Goal: Transaction & Acquisition: Purchase product/service

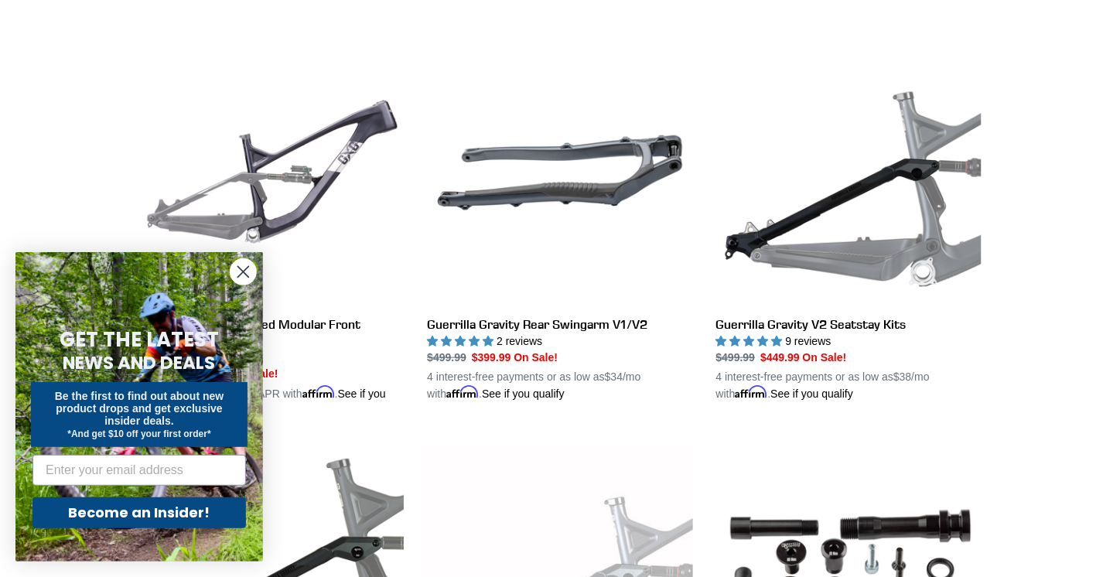
scroll to position [422, 0]
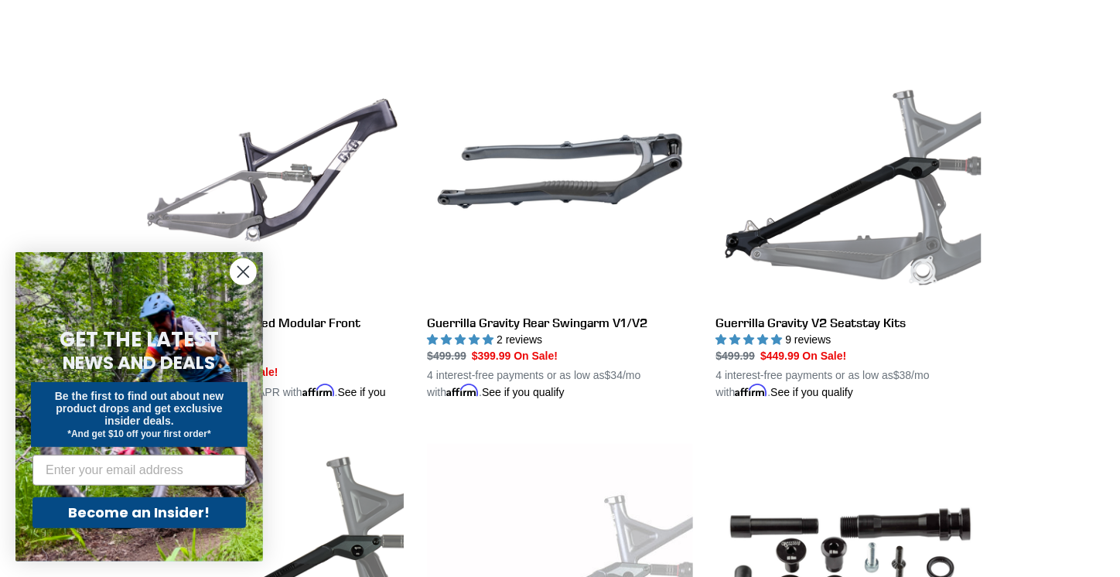
click at [237, 266] on circle "Close dialog" at bounding box center [244, 272] width 26 height 26
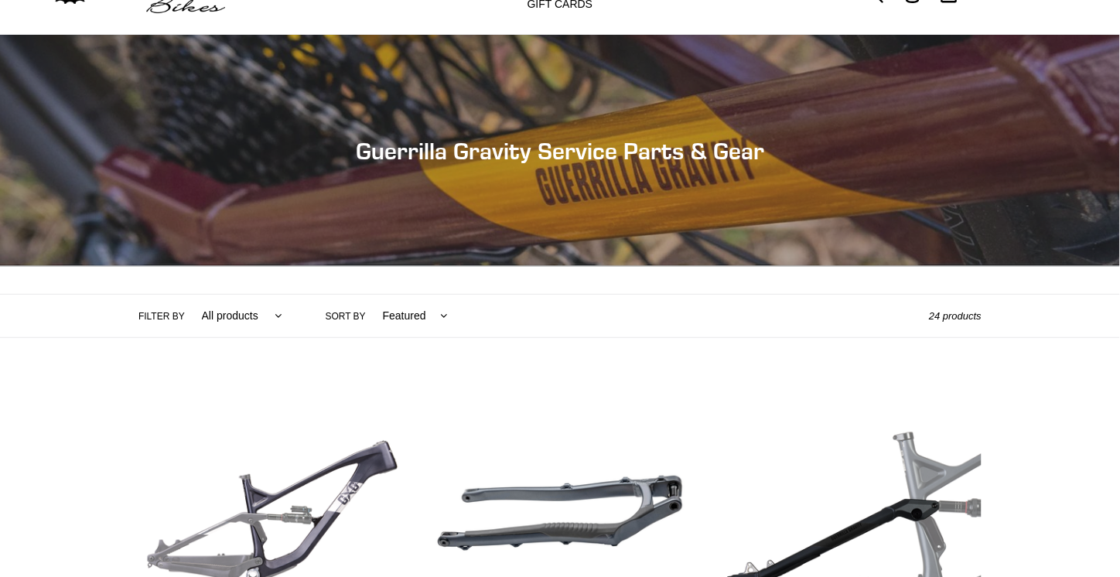
scroll to position [0, 0]
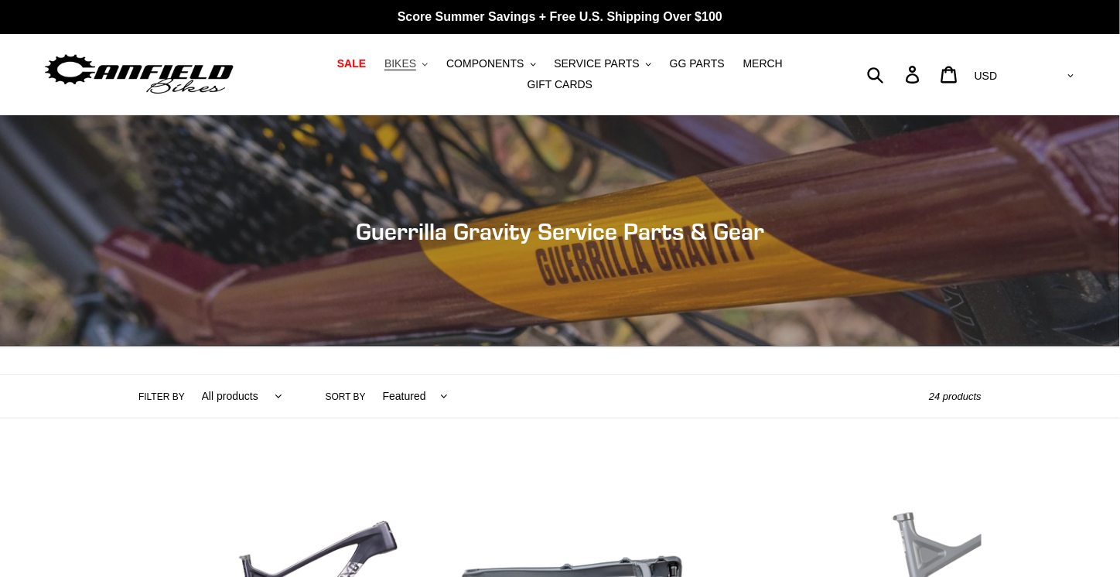
click at [384, 70] on span "BIKES" at bounding box center [400, 63] width 32 height 13
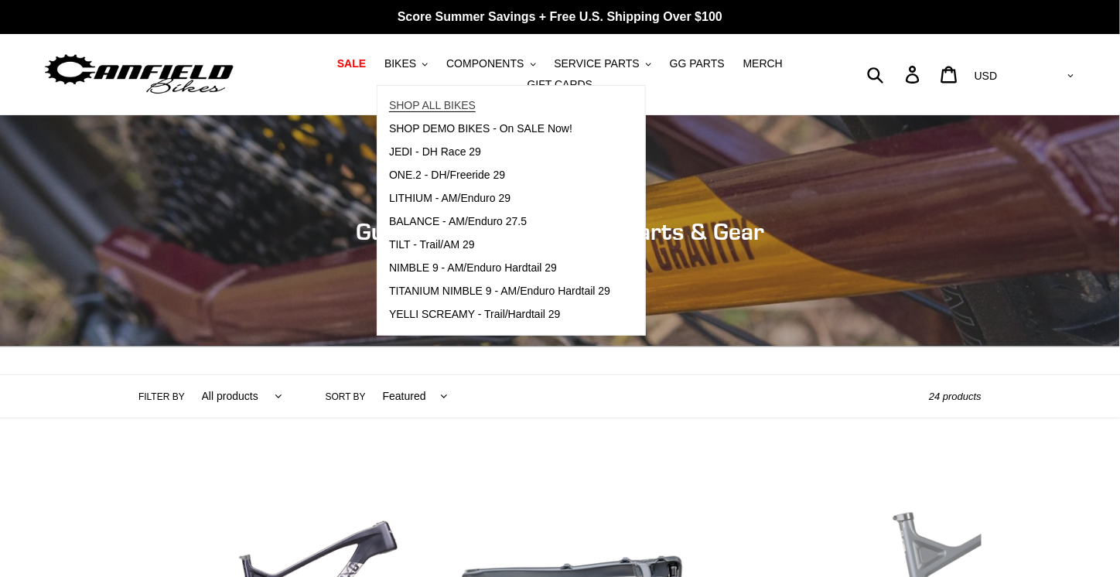
click at [407, 112] on span "SHOP ALL BIKES" at bounding box center [432, 105] width 87 height 13
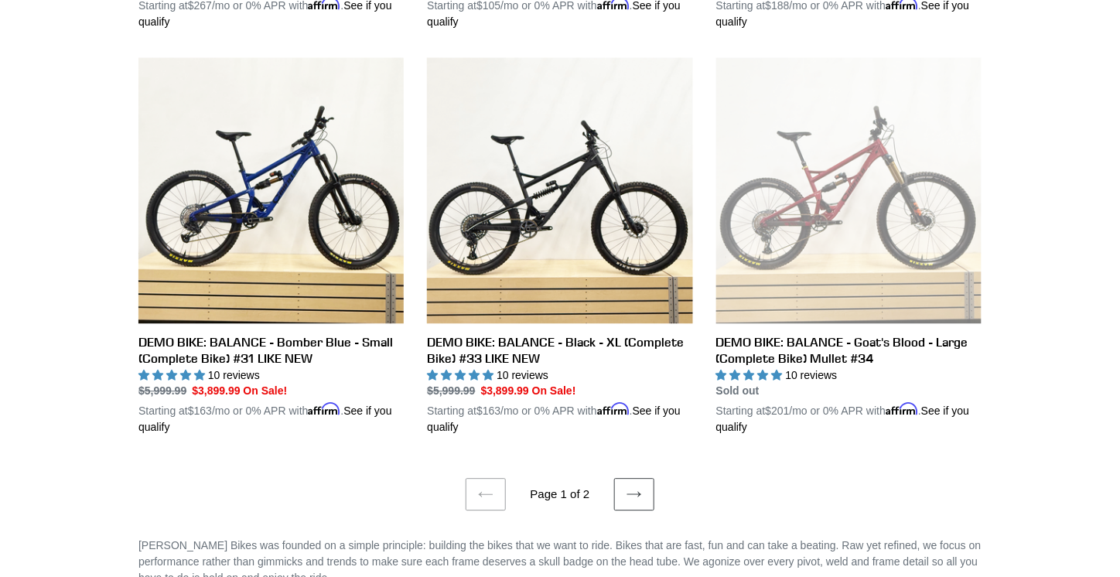
scroll to position [3129, 0]
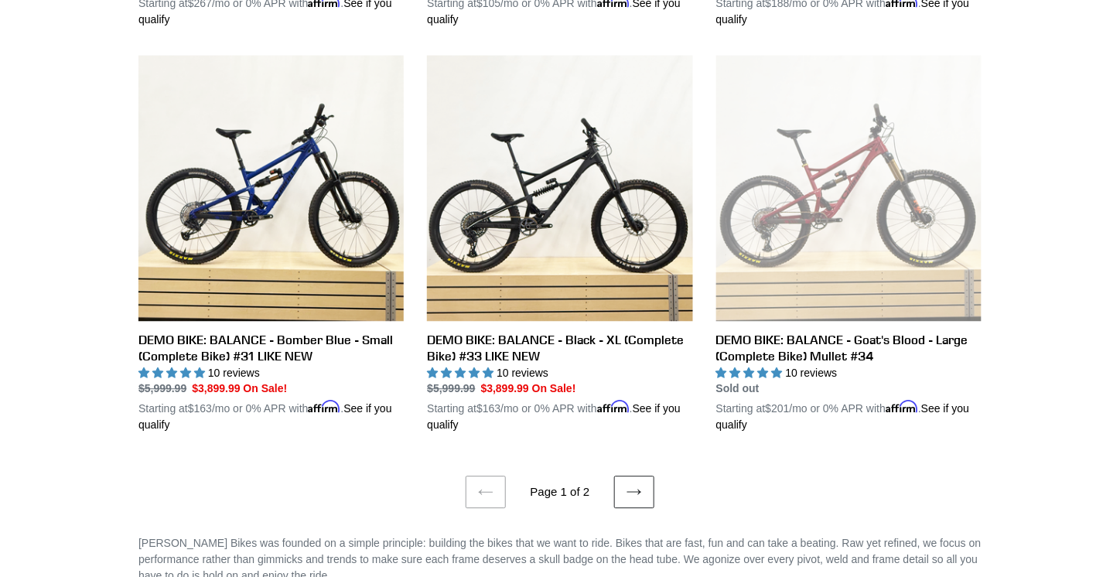
click at [639, 484] on icon at bounding box center [634, 491] width 15 height 15
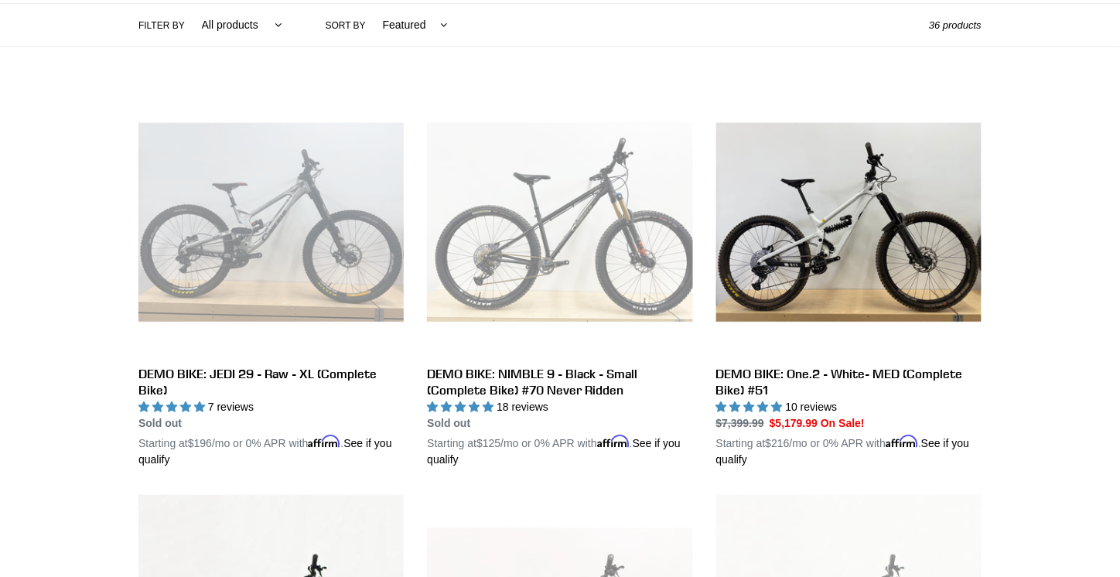
scroll to position [368, 0]
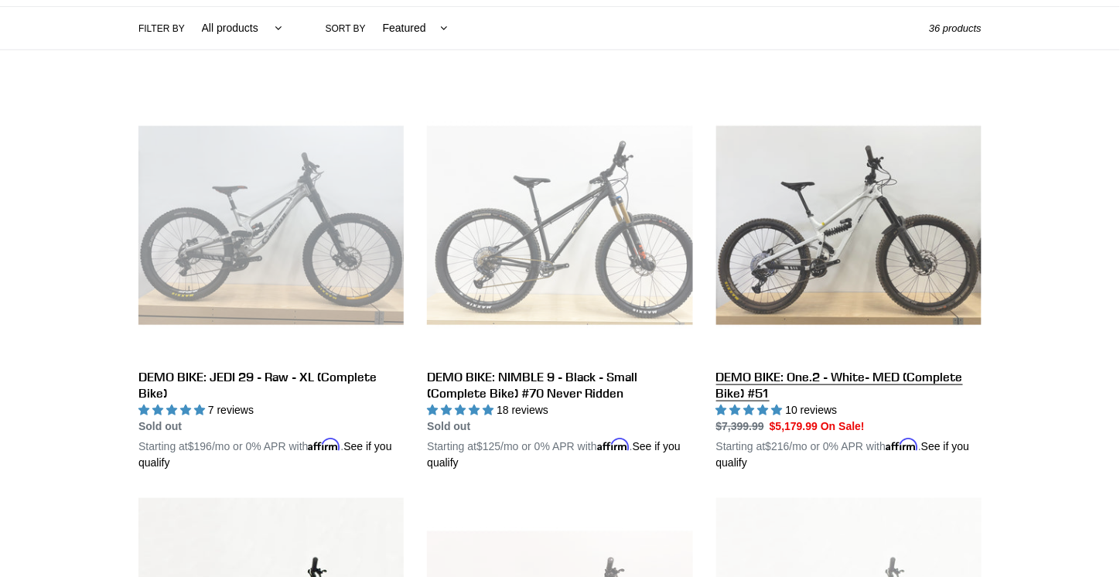
click at [755, 378] on link "DEMO BIKE: One.2 - White- MED (Complete Bike) #51" at bounding box center [848, 282] width 265 height 378
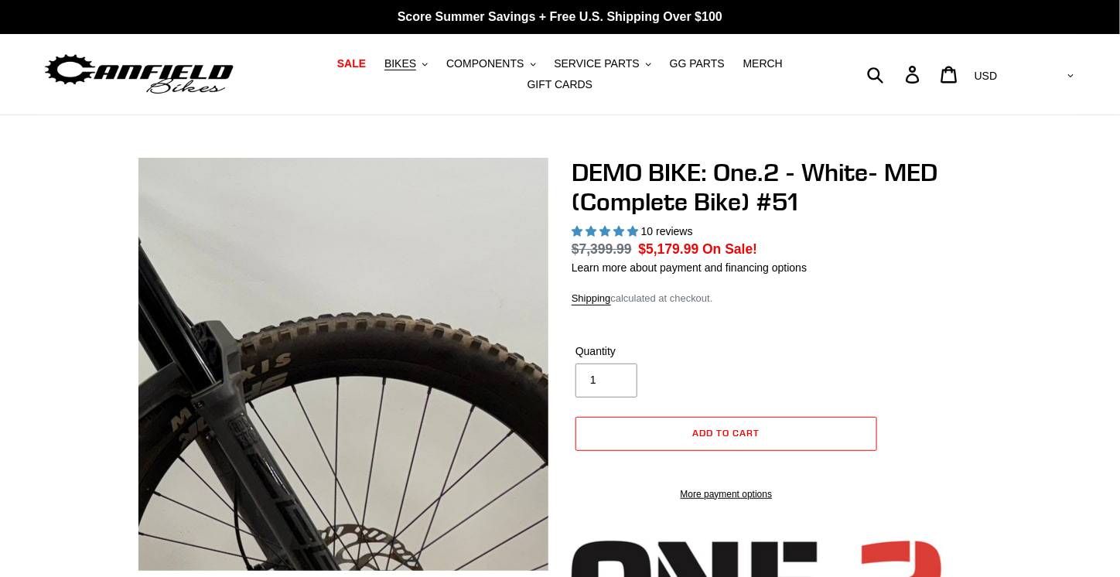
select select "highest-rating"
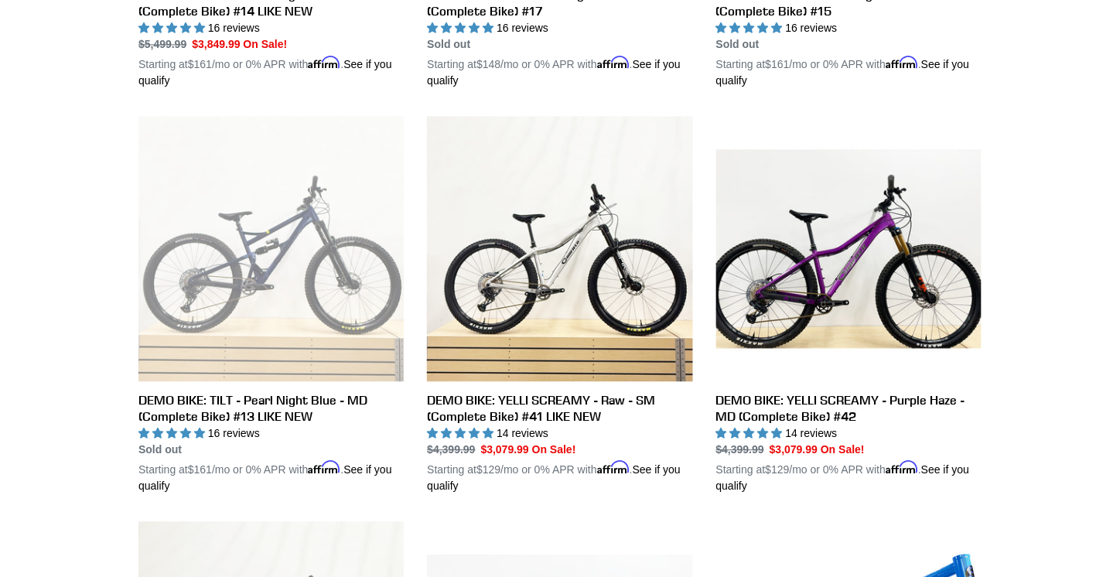
scroll to position [1224, 0]
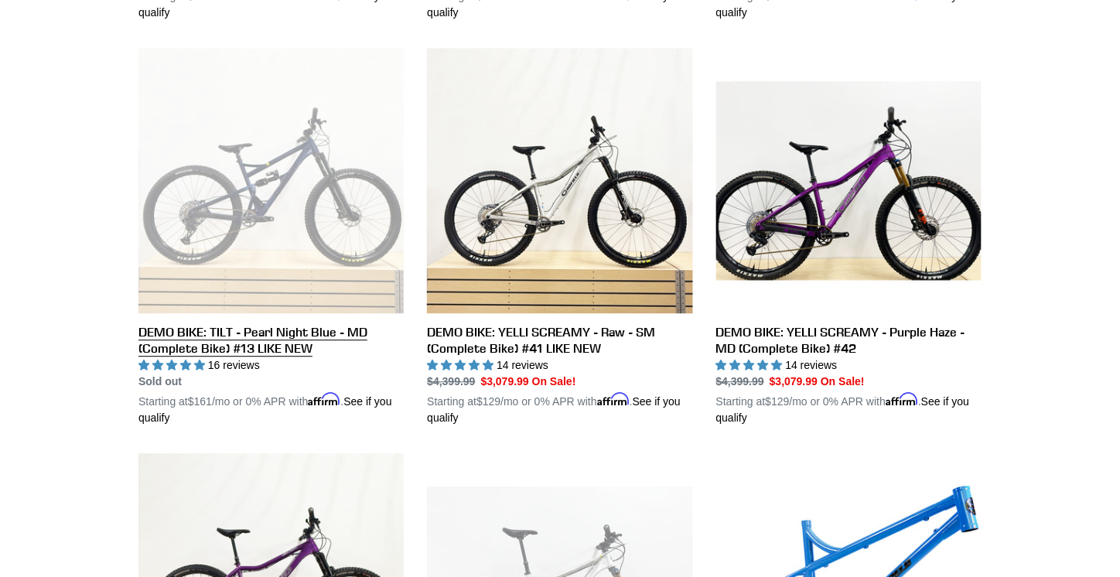
click at [272, 321] on link "DEMO BIKE: TILT - Pearl Night Blue - MD (Complete Bike) #13 LIKE NEW" at bounding box center [270, 237] width 265 height 378
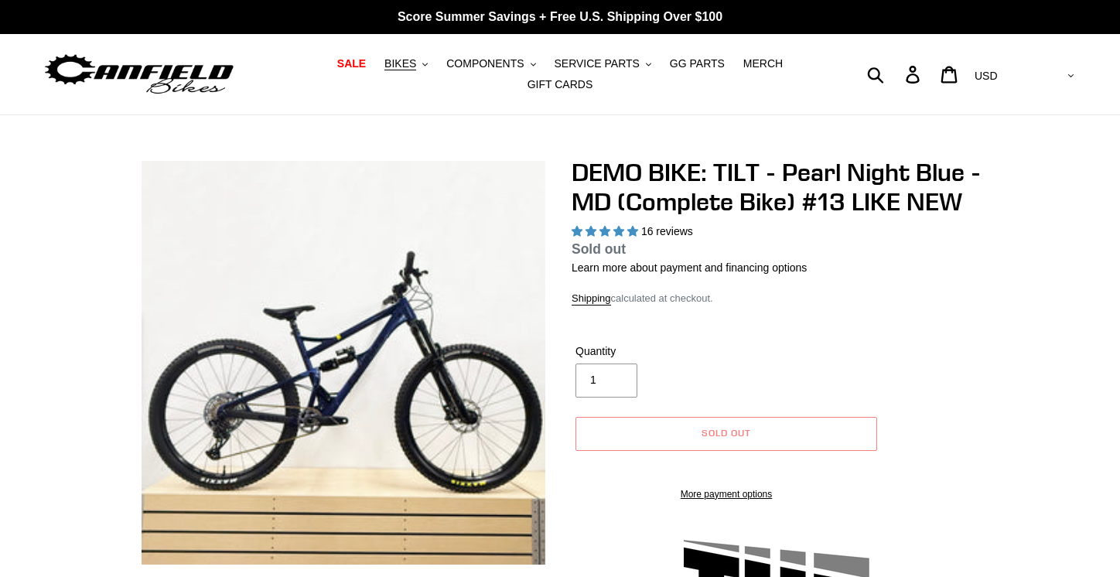
select select "highest-rating"
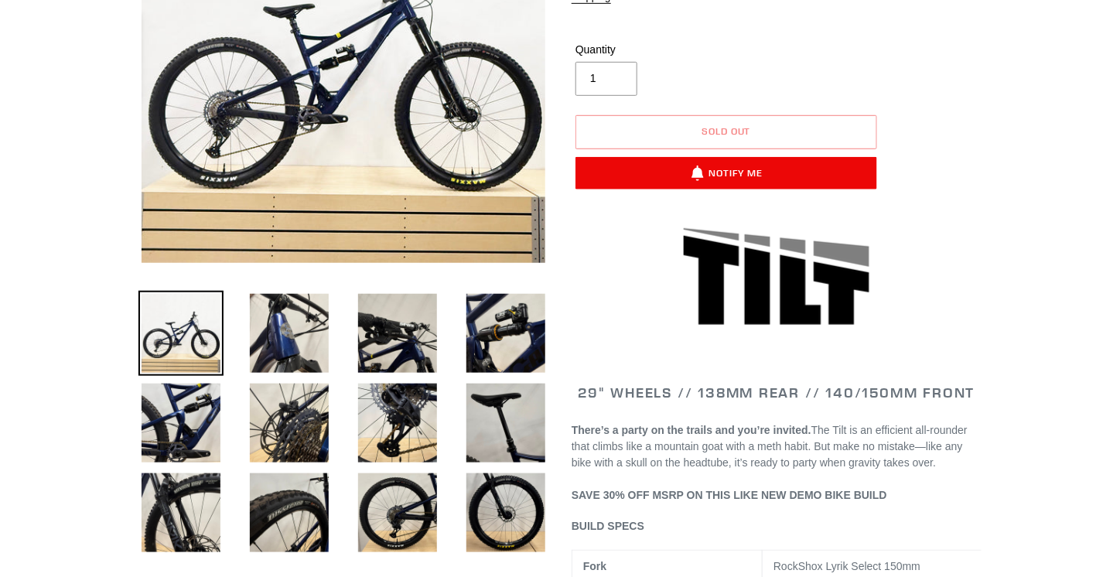
scroll to position [308, 0]
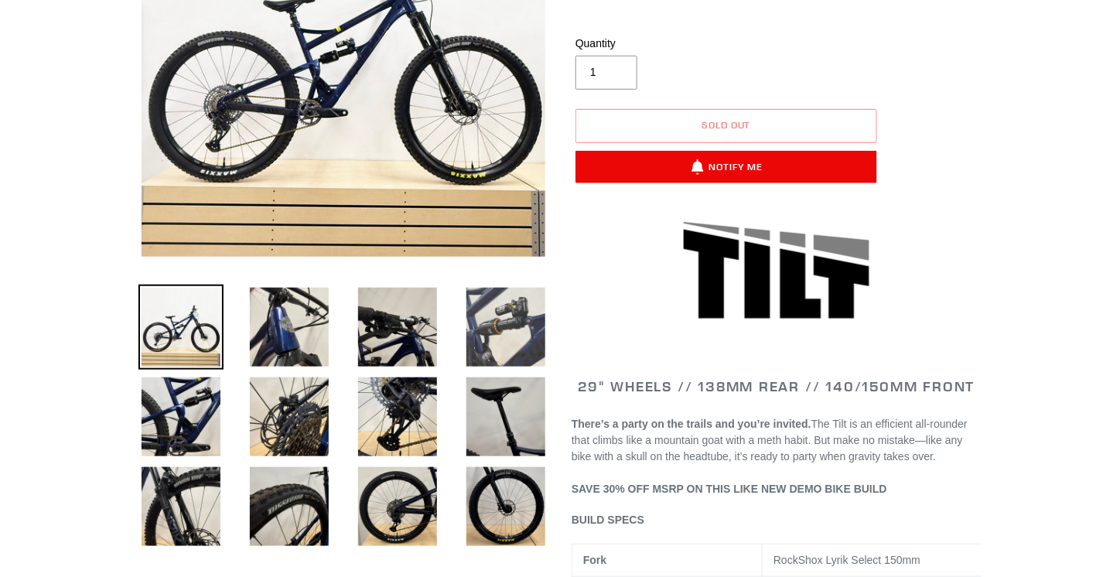
click at [507, 307] on img at bounding box center [505, 327] width 85 height 85
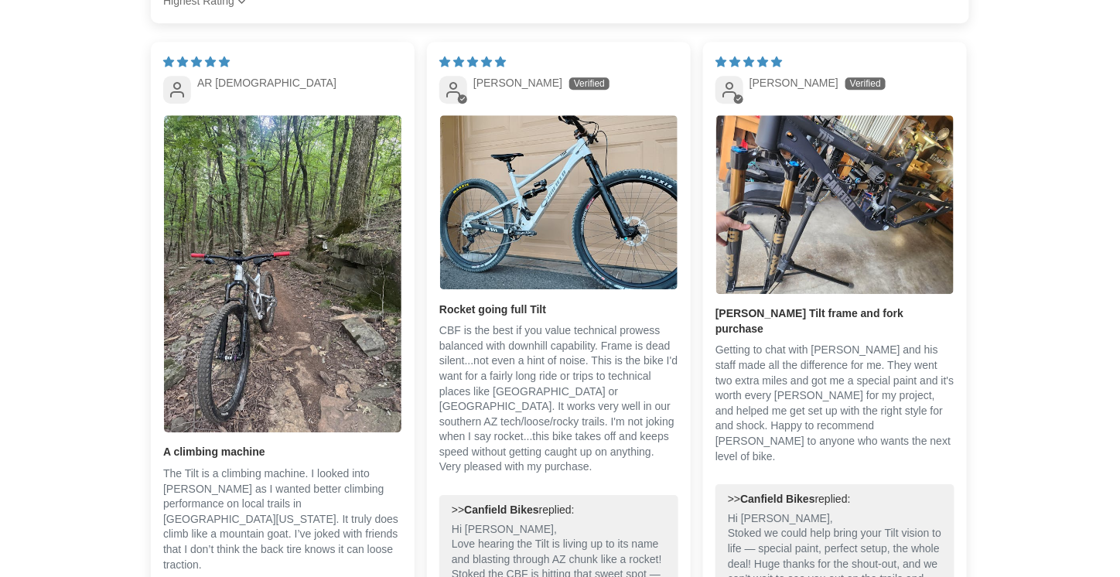
scroll to position [3314, 0]
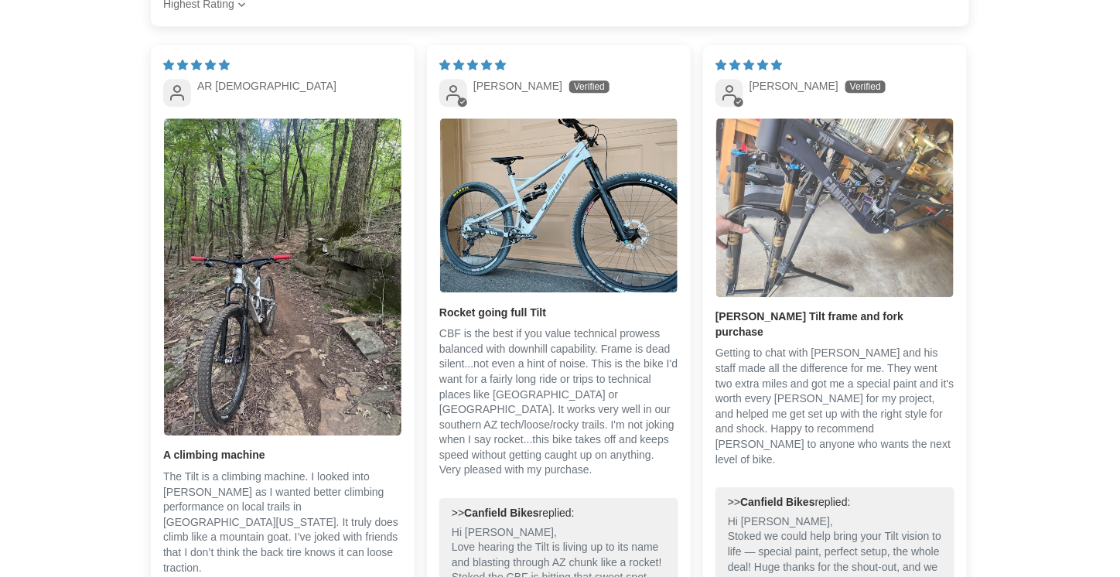
click at [862, 226] on img "Link to user picture 1" at bounding box center [834, 207] width 237 height 179
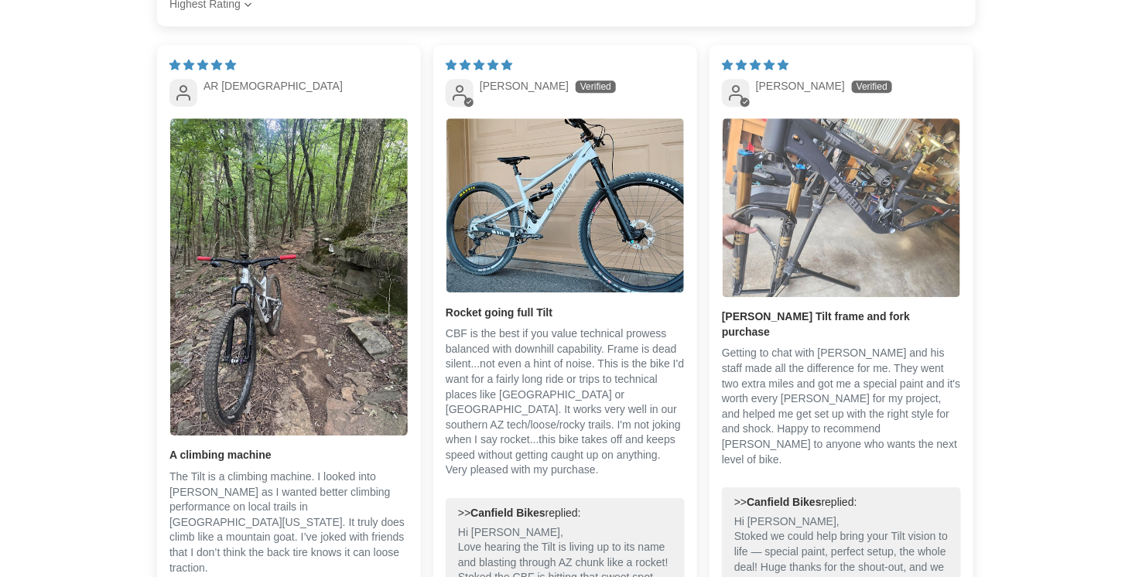
scroll to position [0, 0]
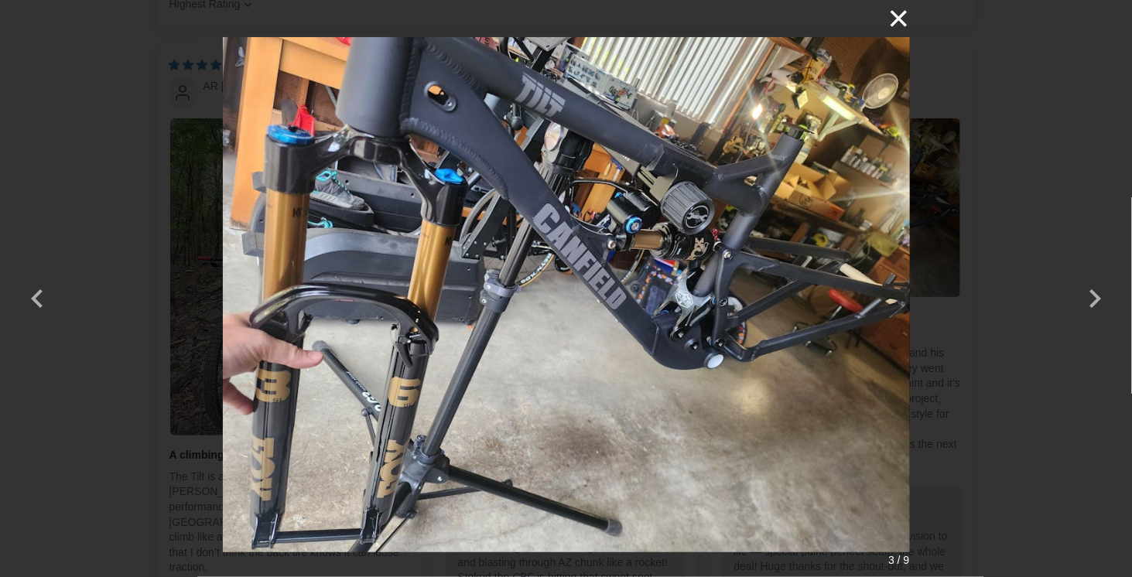
click at [894, 21] on button "×" at bounding box center [891, 18] width 37 height 37
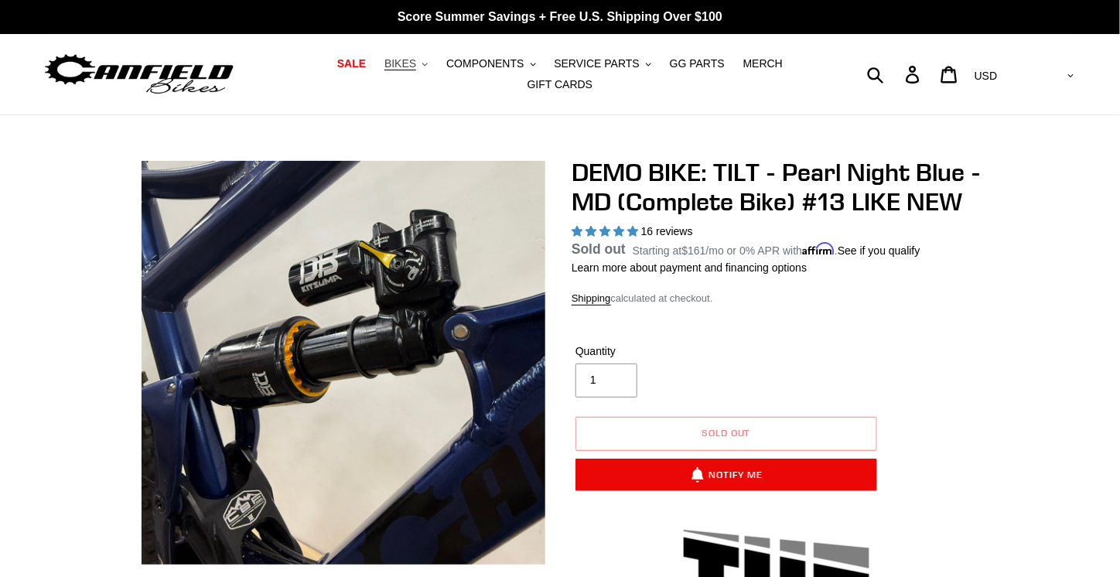
click at [384, 70] on span "BIKES" at bounding box center [400, 63] width 32 height 13
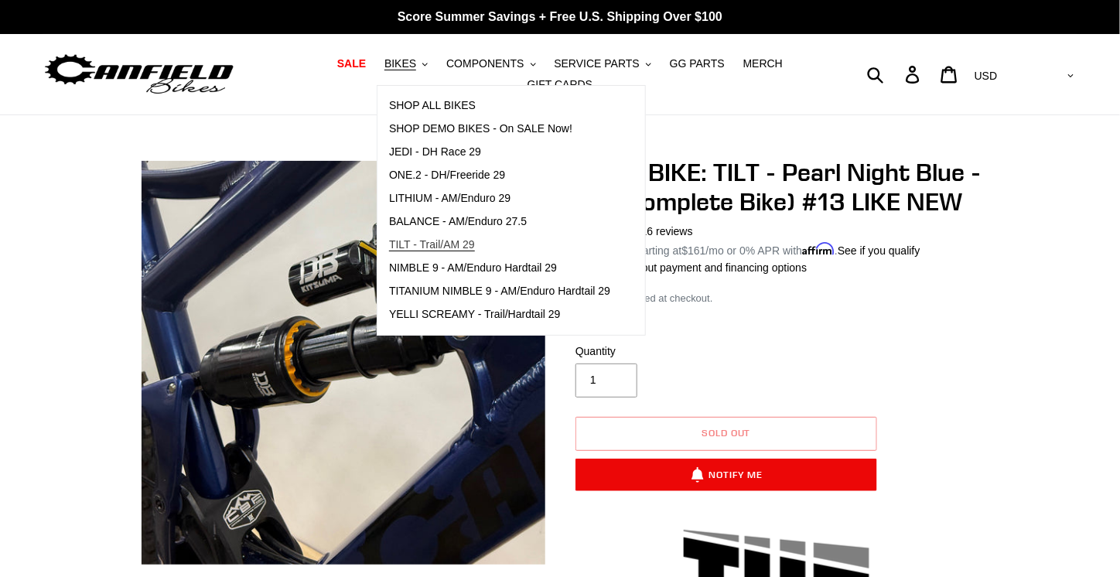
click at [443, 250] on span "TILT - Trail/AM 29" at bounding box center [432, 244] width 86 height 13
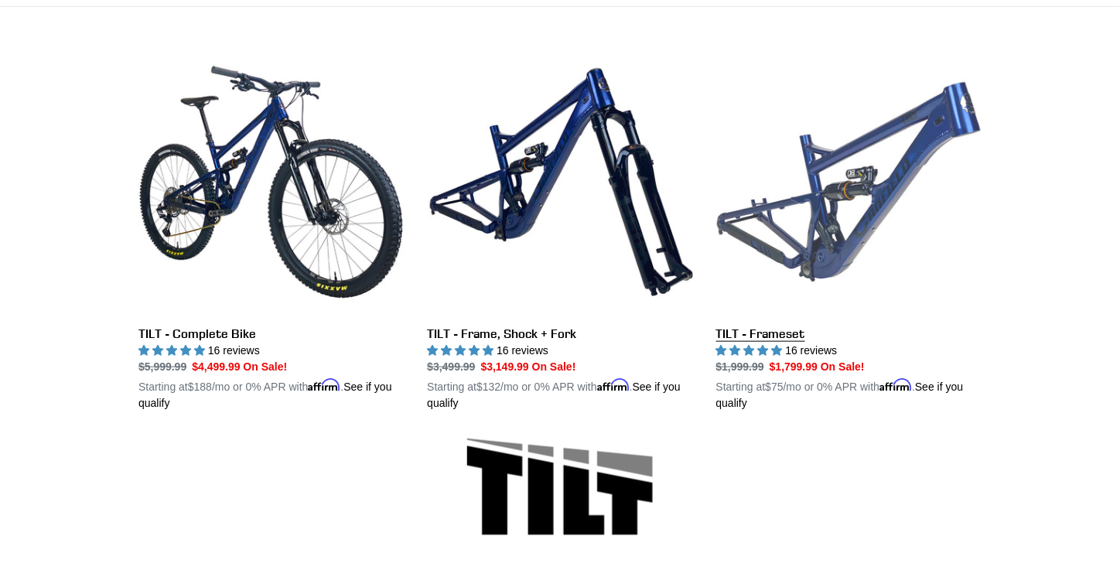
scroll to position [415, 0]
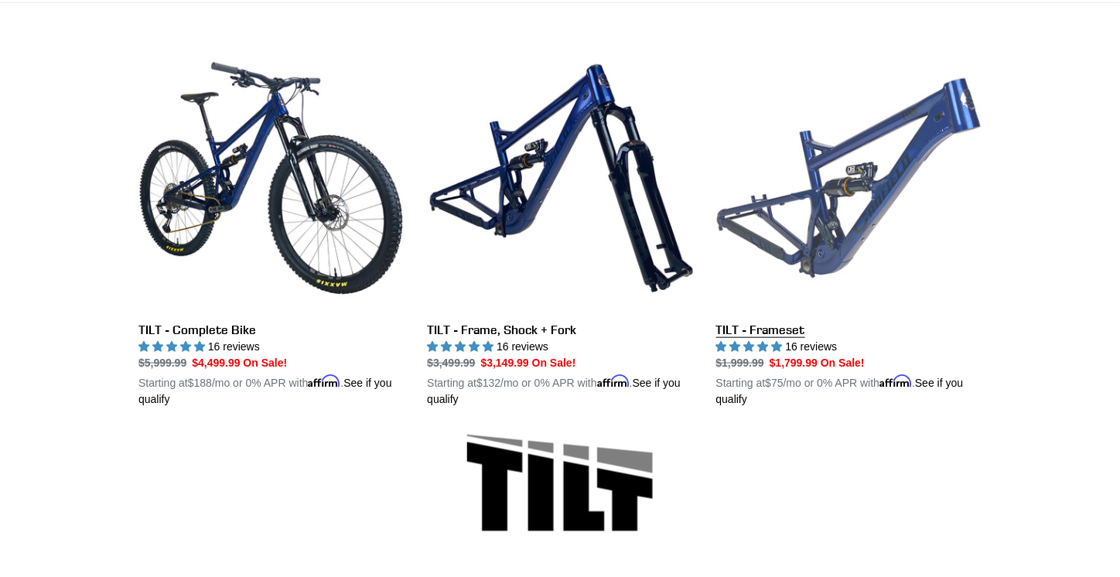
click at [743, 316] on link "TILT - Frameset" at bounding box center [848, 227] width 265 height 362
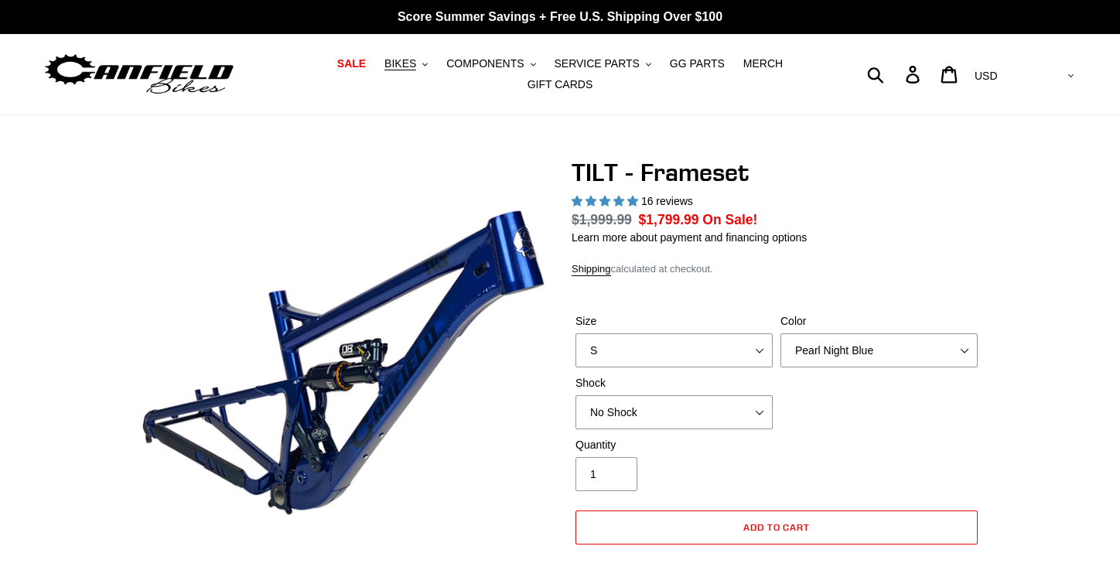
select select "highest-rating"
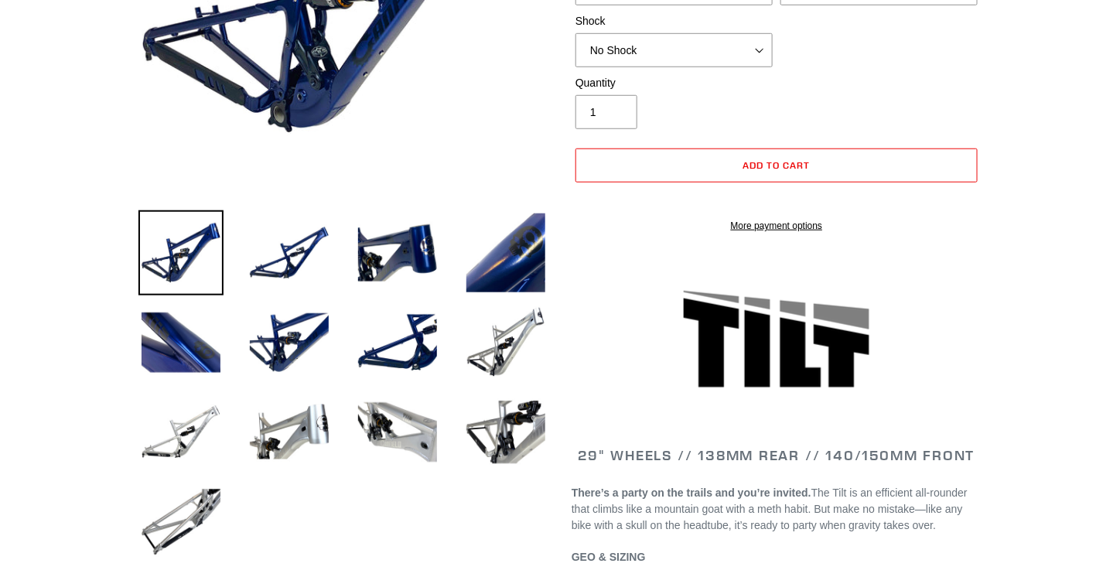
scroll to position [379, 0]
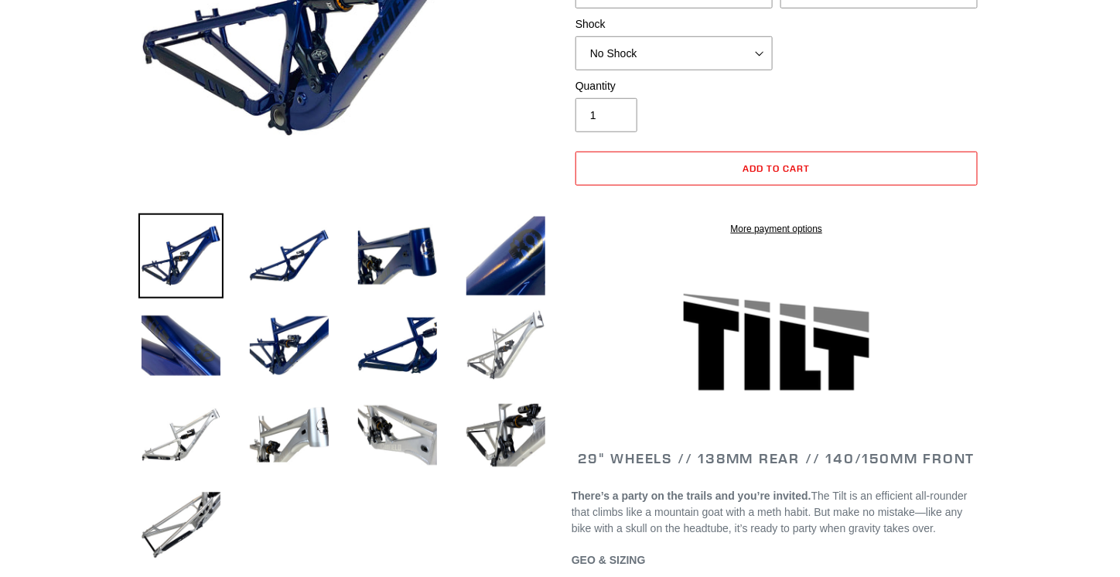
click at [473, 361] on img at bounding box center [505, 345] width 85 height 85
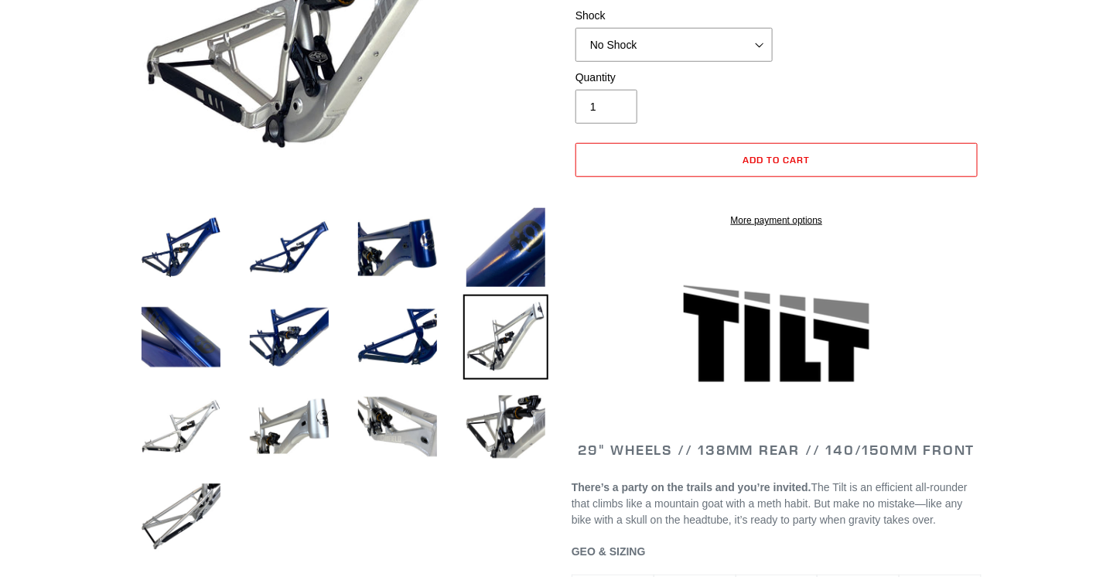
scroll to position [388, 0]
click at [147, 428] on img at bounding box center [180, 426] width 85 height 85
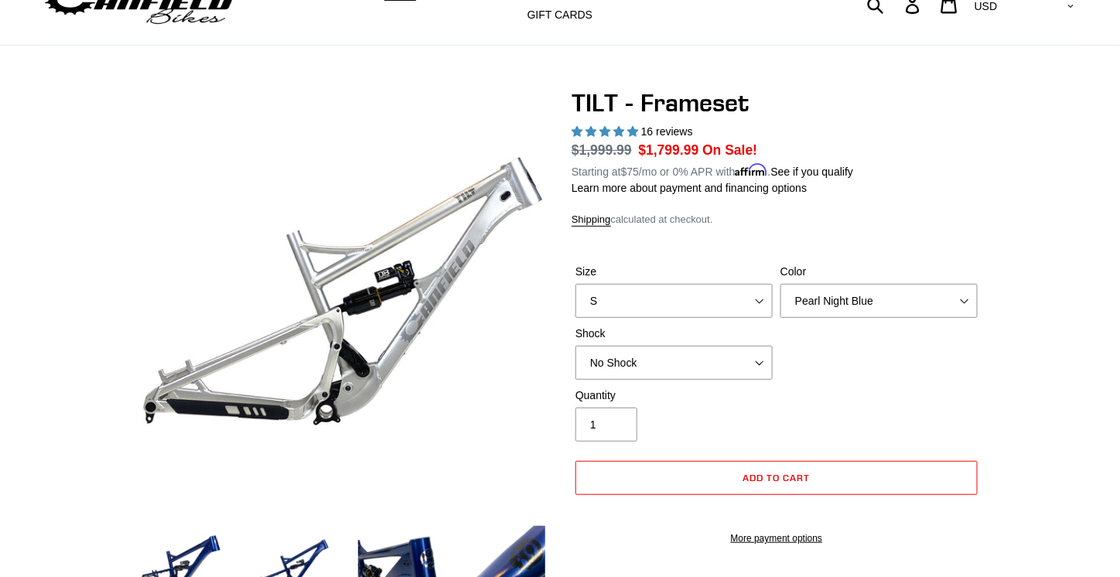
scroll to position [70, 0]
click at [737, 359] on select "No Shock Cane Creek DB Kitsuma Air RockShox Deluxe Ultimate Fox FLOAT X EXT Sto…" at bounding box center [673, 363] width 197 height 34
click at [839, 405] on div "Quantity 1" at bounding box center [777, 419] width 410 height 62
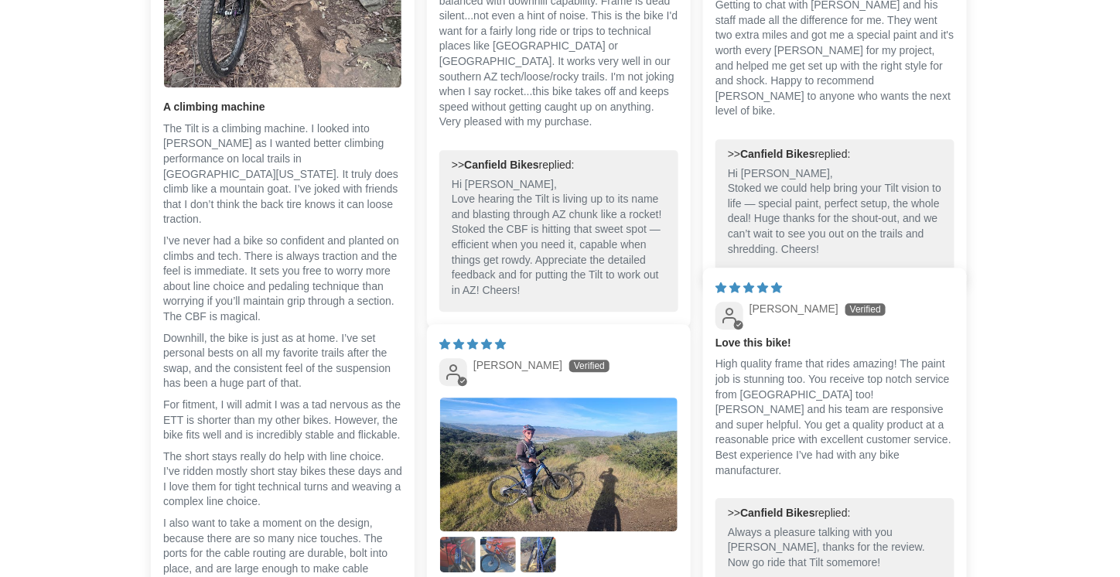
scroll to position [3225, 0]
click at [463, 536] on img "Link to user picture 2" at bounding box center [458, 554] width 36 height 36
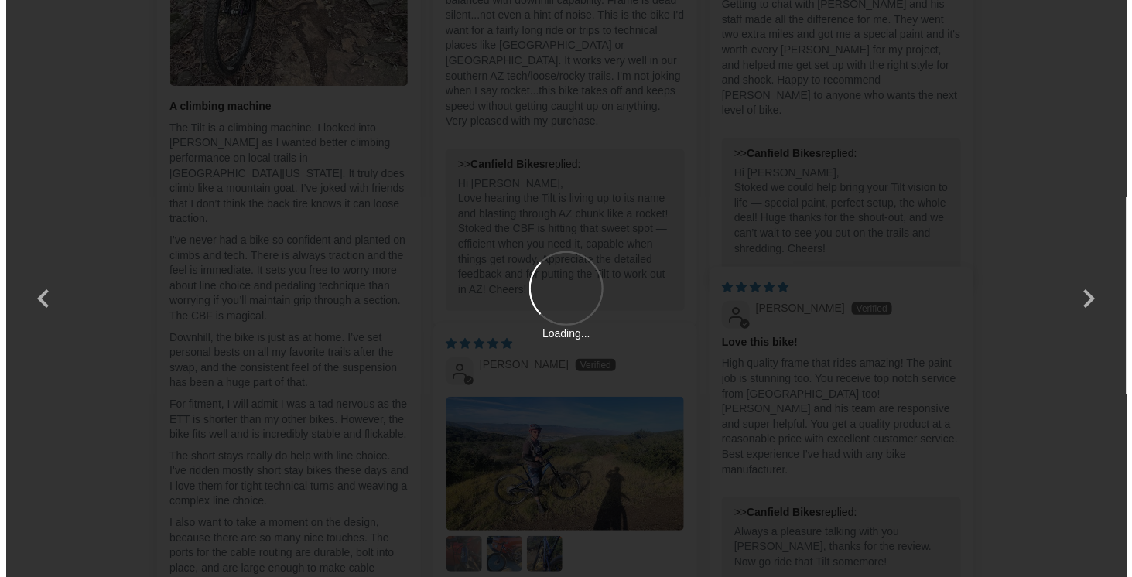
scroll to position [0, 0]
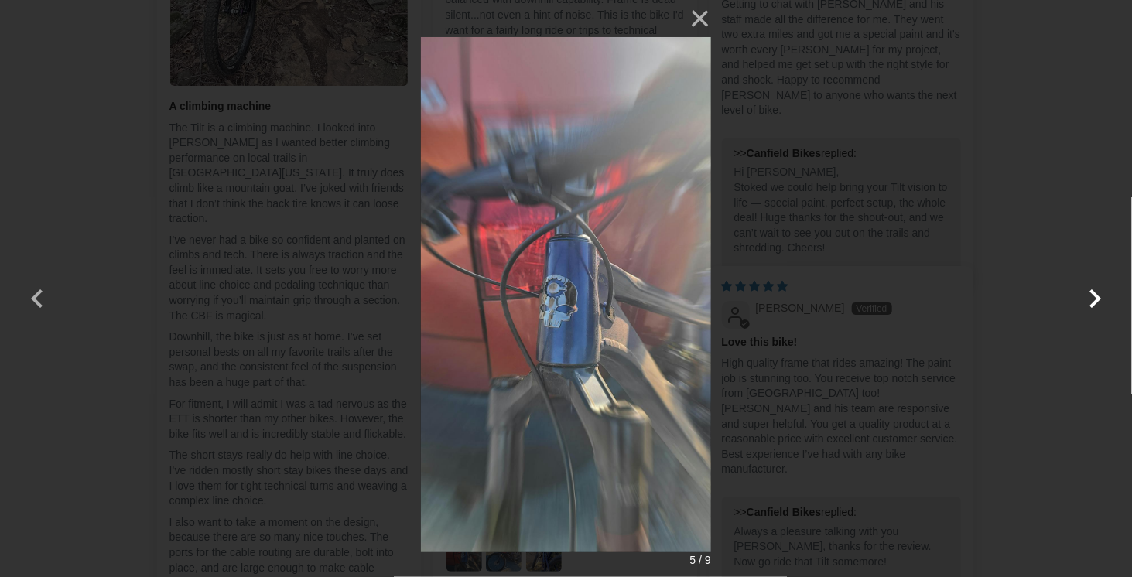
click at [1083, 297] on button "button" at bounding box center [1094, 288] width 37 height 37
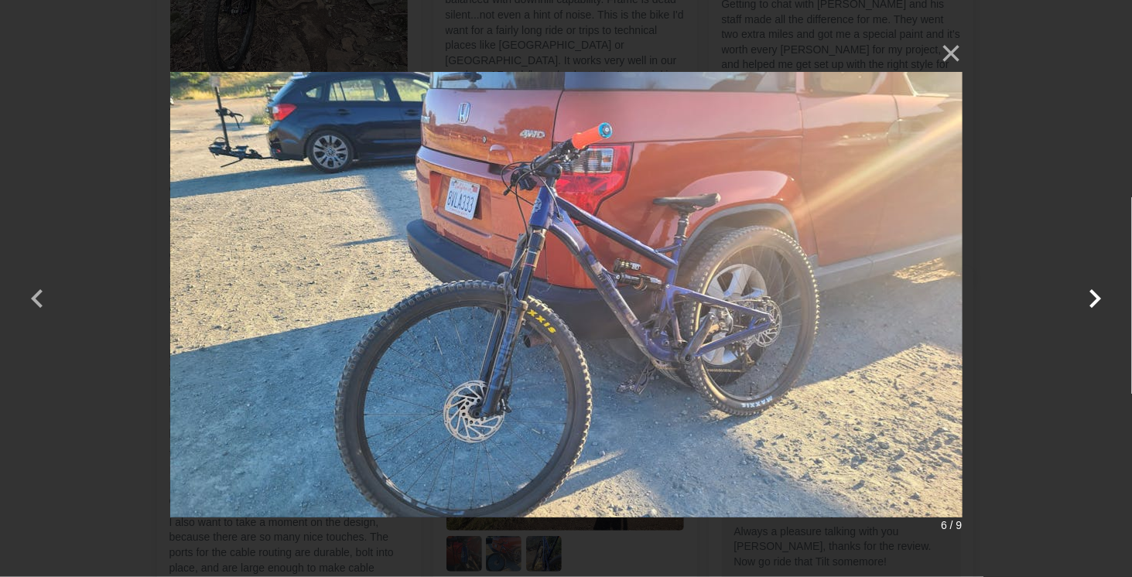
click at [1083, 297] on button "button" at bounding box center [1094, 288] width 37 height 37
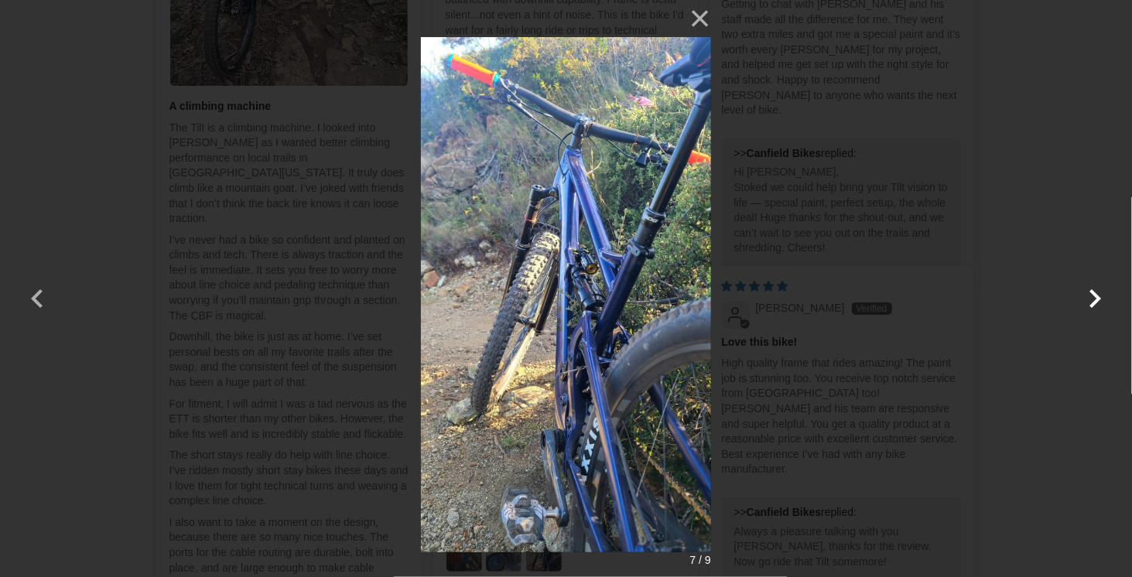
click at [1083, 297] on button "button" at bounding box center [1094, 288] width 37 height 37
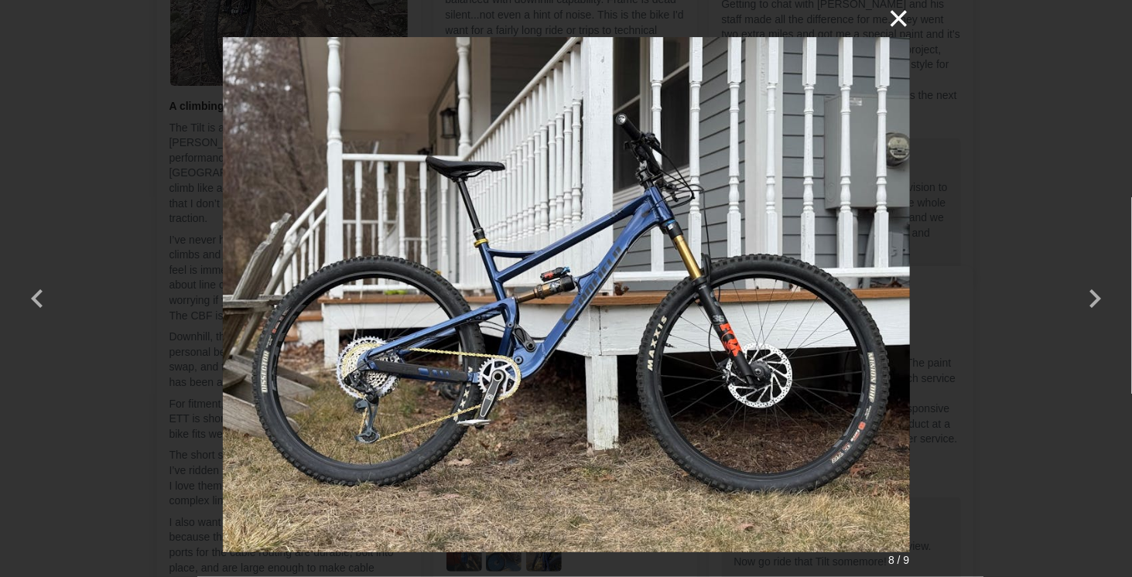
click at [883, 12] on button "×" at bounding box center [891, 18] width 37 height 37
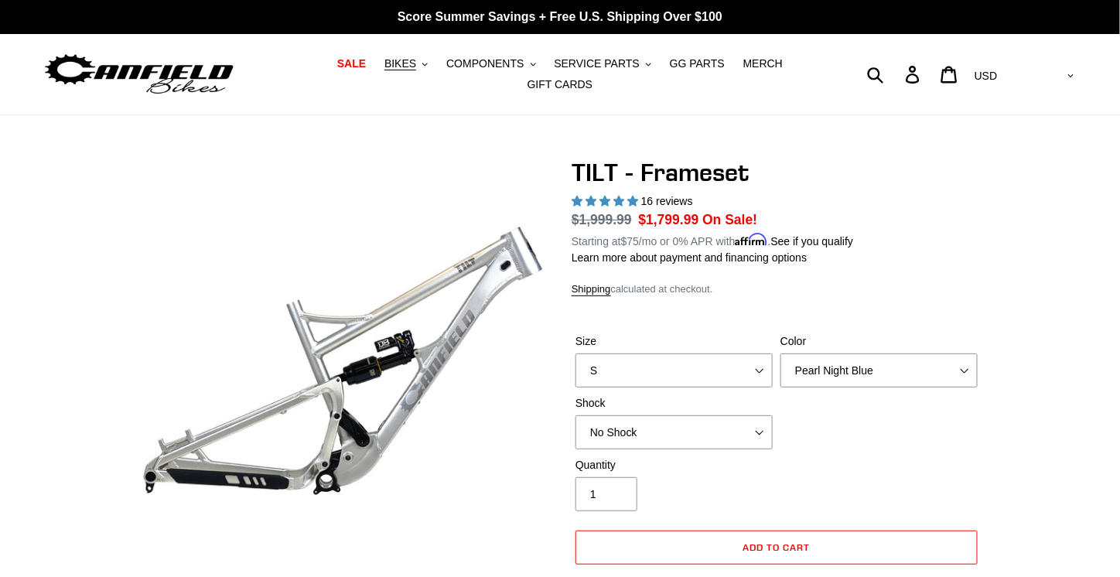
click at [151, 58] on img at bounding box center [139, 74] width 193 height 49
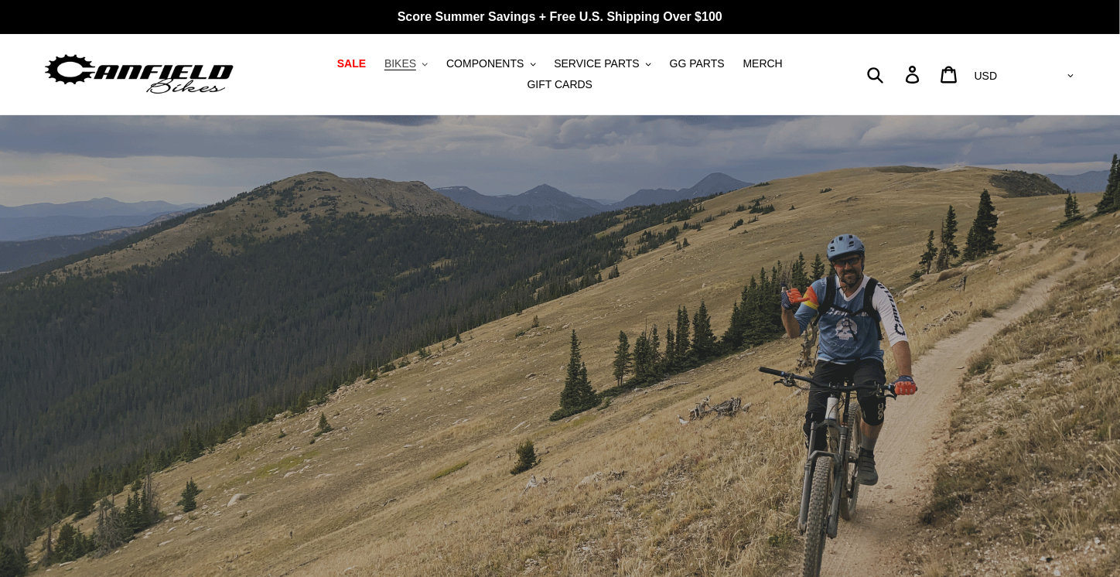
click at [384, 69] on span "BIKES" at bounding box center [400, 63] width 32 height 13
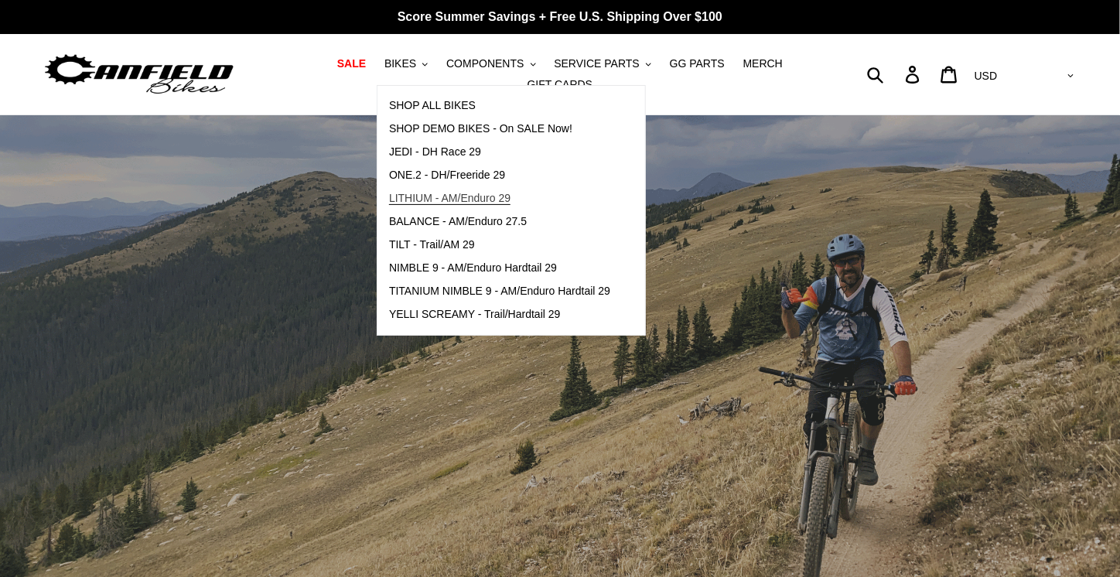
click at [437, 205] on span "LITHIUM - AM/Enduro 29" at bounding box center [449, 198] width 121 height 13
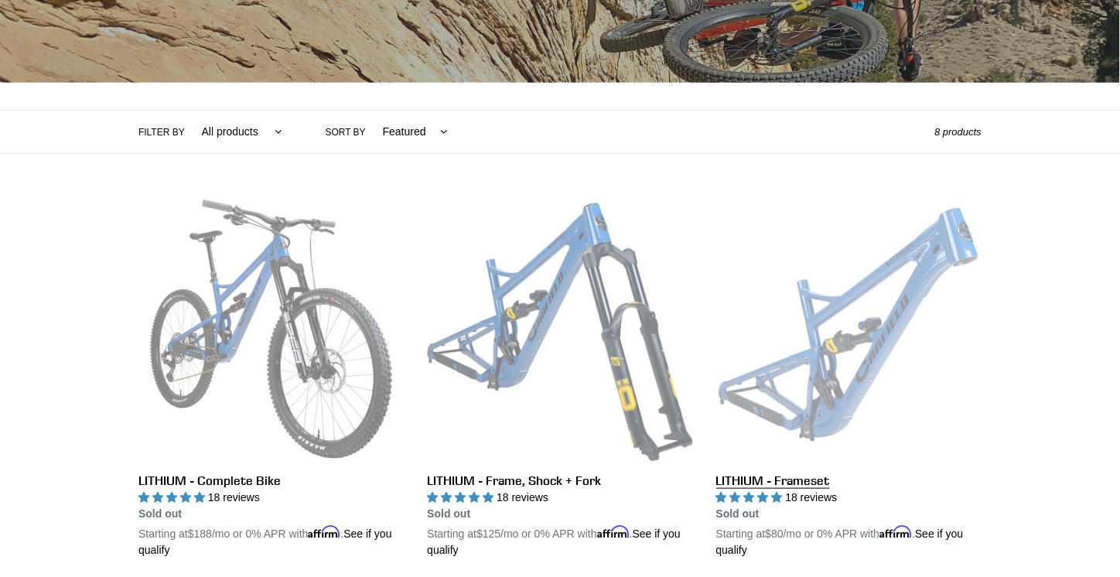
scroll to position [261, 0]
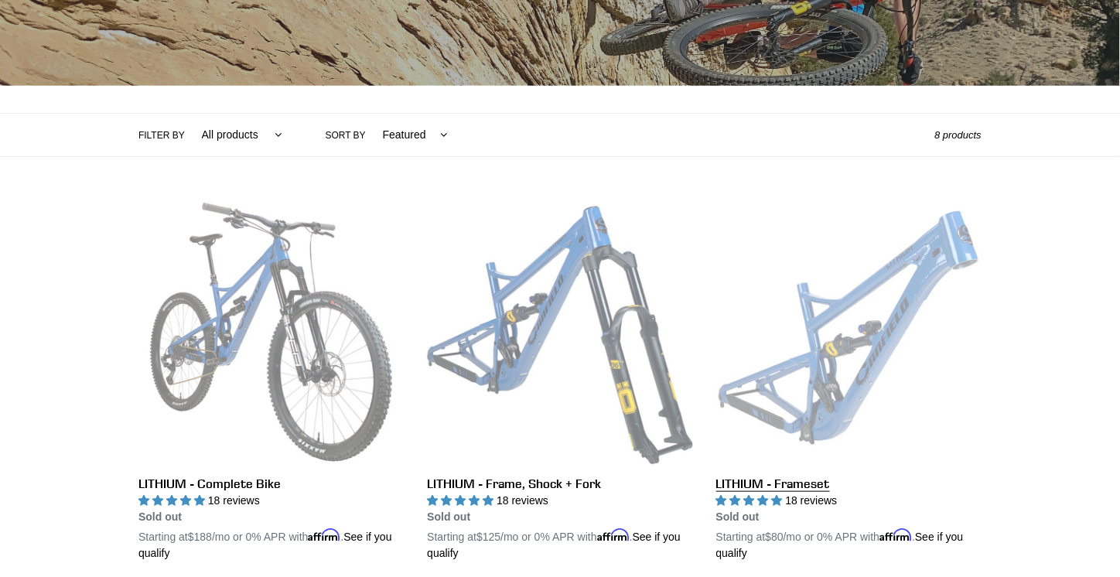
click at [852, 347] on link "LITHIUM - Frameset" at bounding box center [848, 381] width 265 height 362
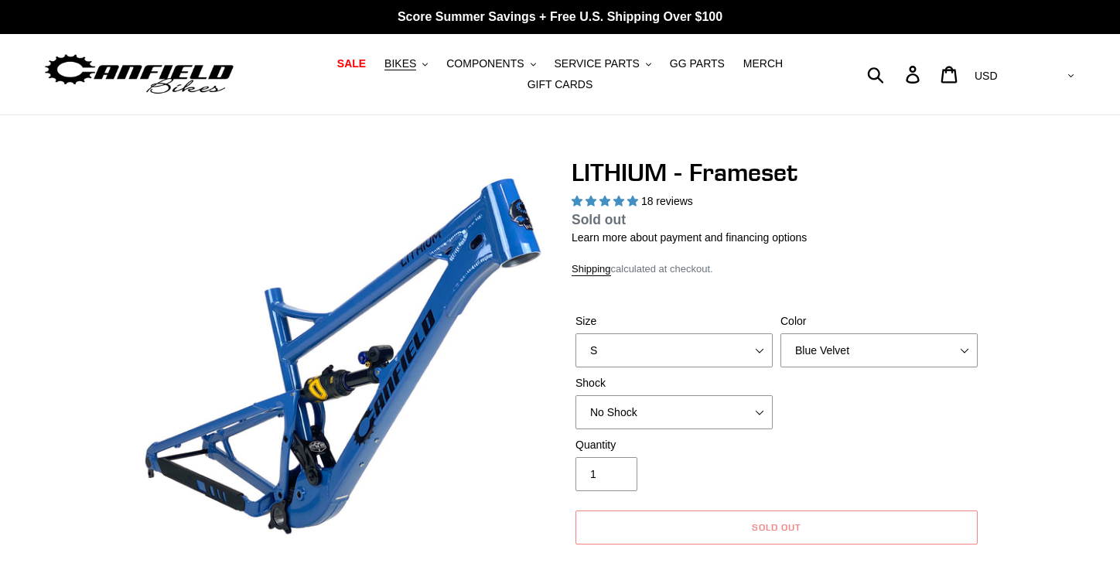
select select "highest-rating"
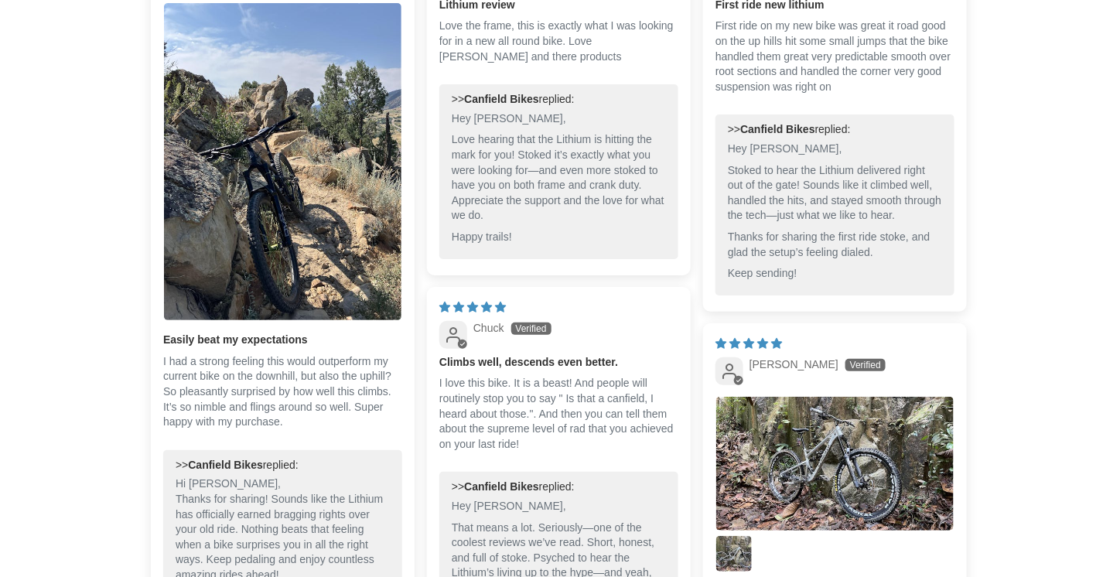
scroll to position [3865, 0]
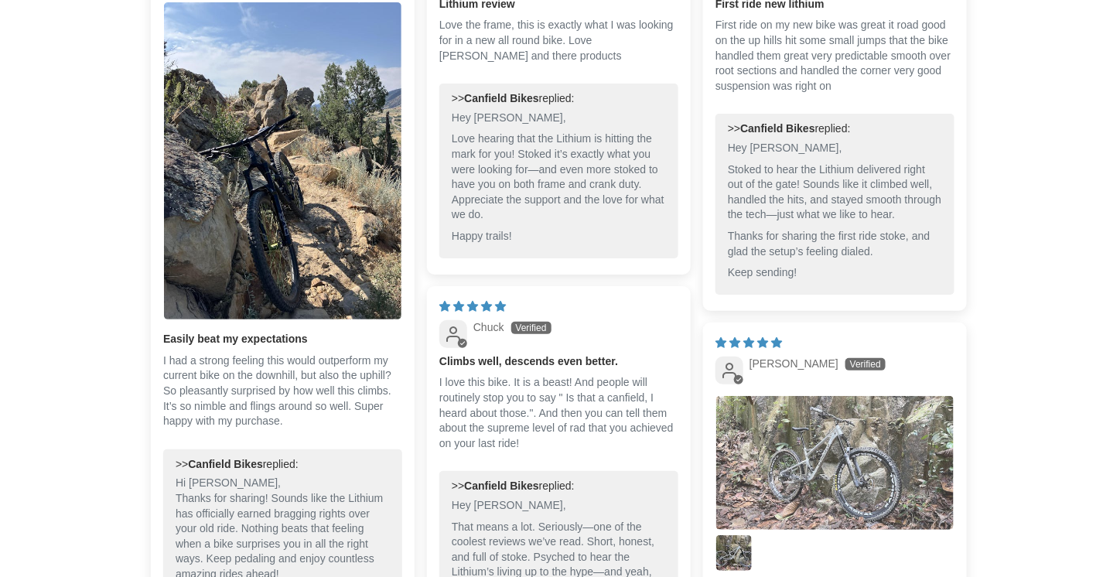
click at [876, 439] on img "Link to user picture 1" at bounding box center [834, 463] width 237 height 134
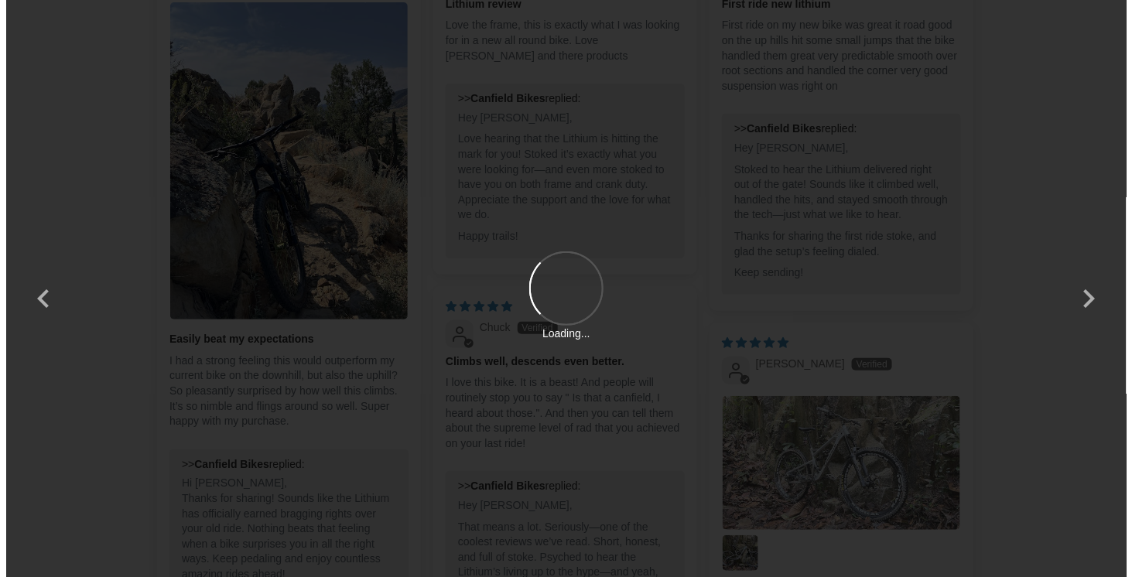
scroll to position [0, 0]
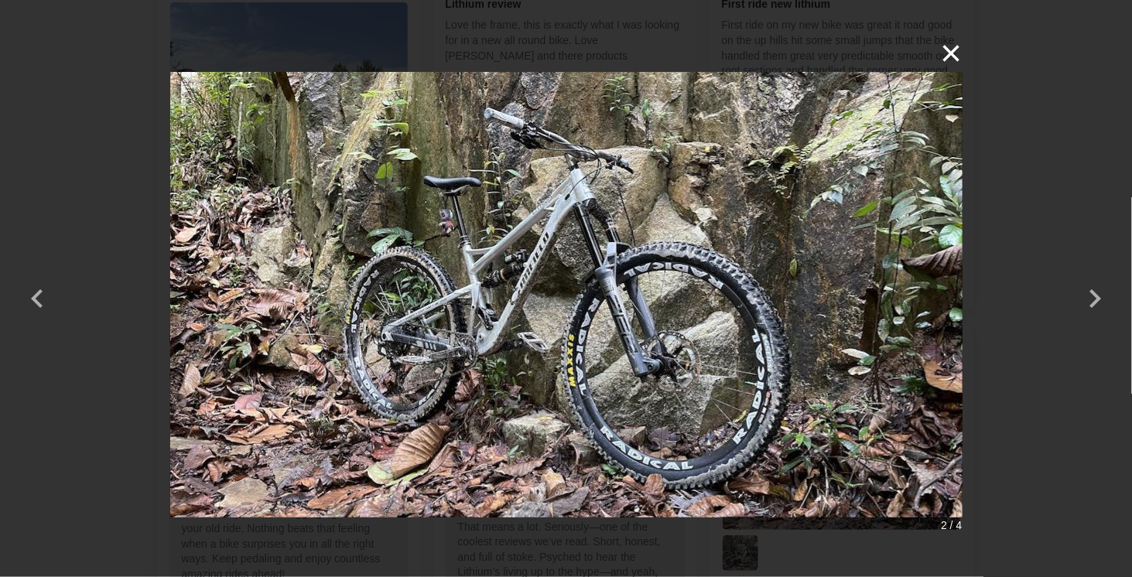
click at [933, 57] on button "×" at bounding box center [943, 53] width 37 height 37
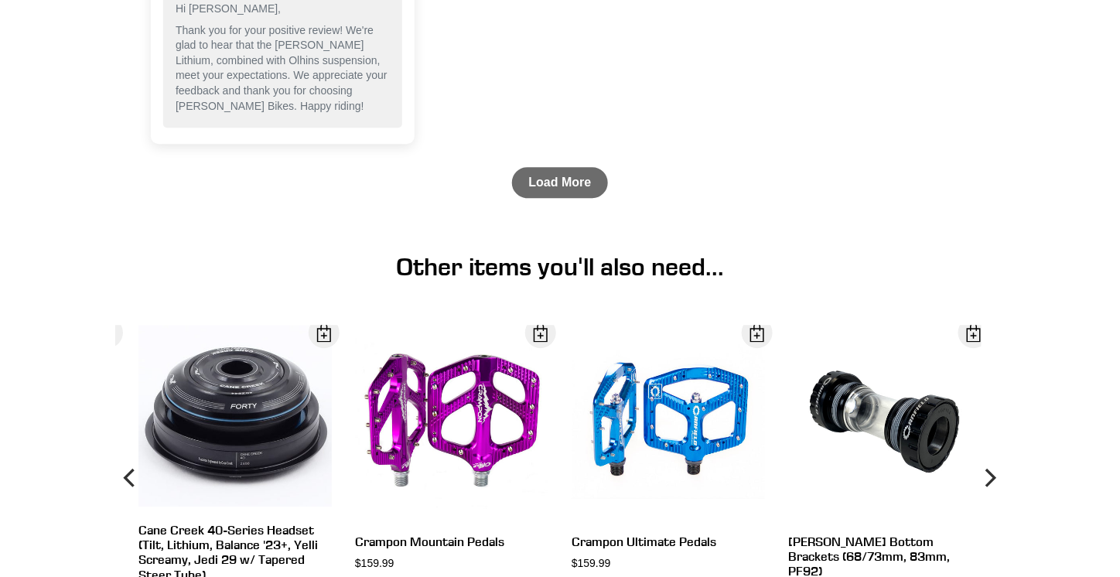
scroll to position [5288, 0]
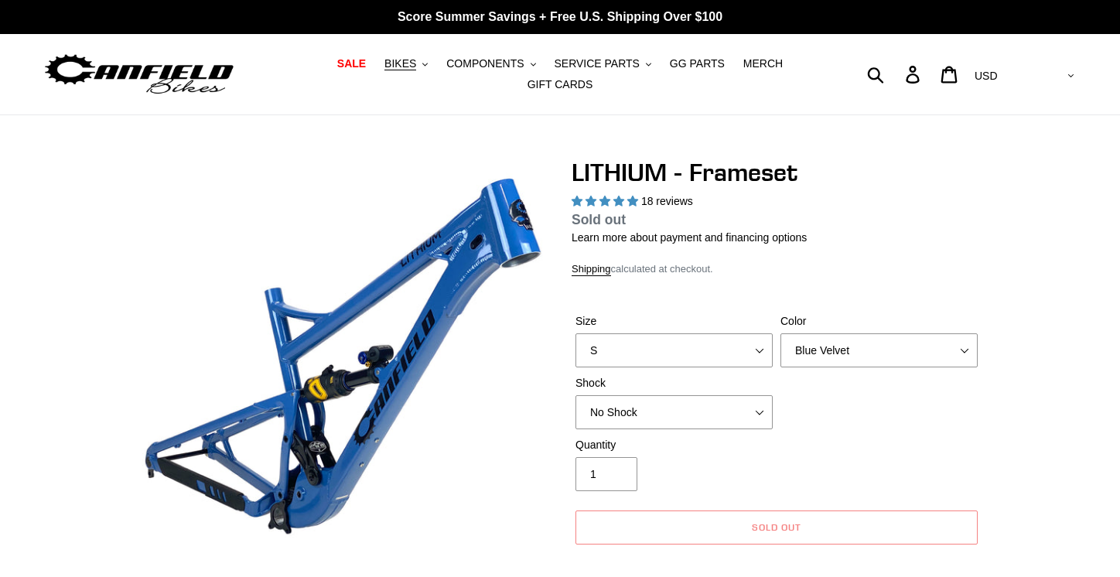
select select "highest-rating"
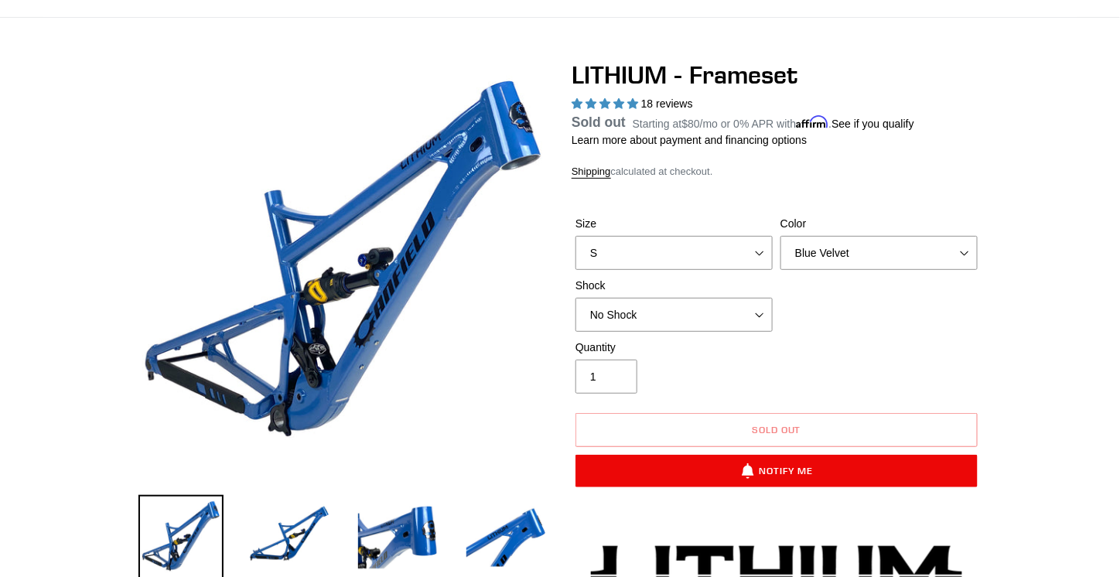
scroll to position [114, 0]
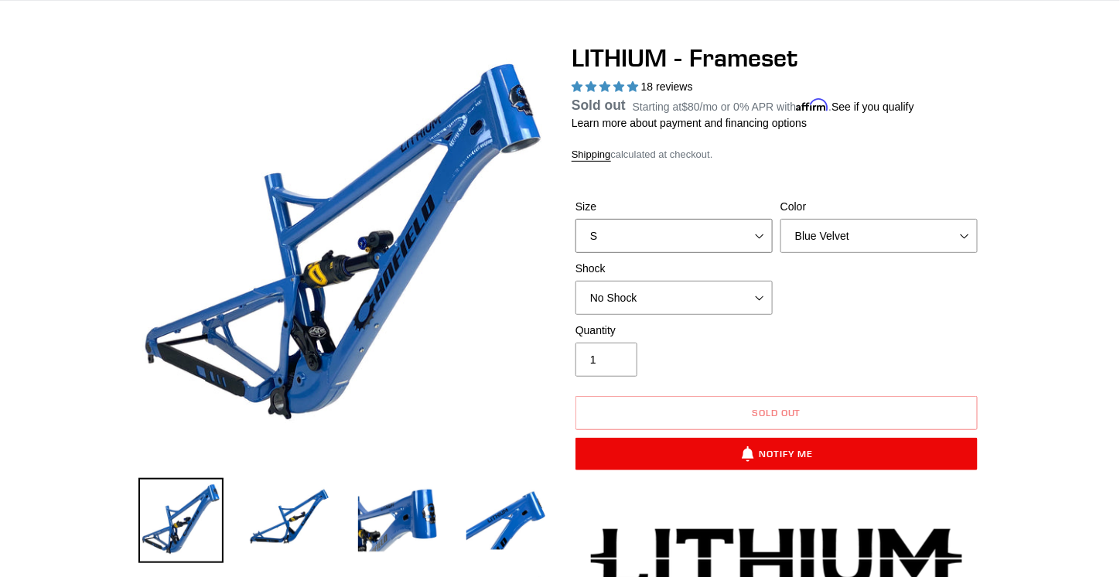
click at [725, 219] on select "S M L XL" at bounding box center [673, 236] width 197 height 34
select select "M"
click at [575, 228] on select "S M L XL" at bounding box center [673, 236] width 197 height 34
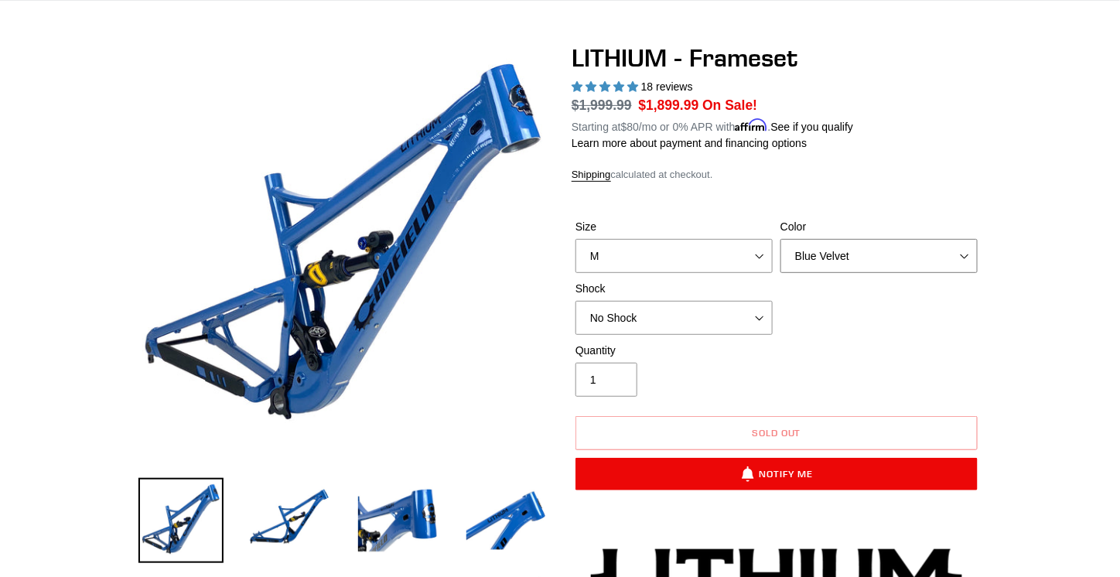
click at [821, 253] on select "Blue Velvet Stealth Black" at bounding box center [878, 256] width 197 height 34
select select "Stealth Black"
click at [780, 239] on select "Blue Velvet Stealth Black" at bounding box center [878, 256] width 197 height 34
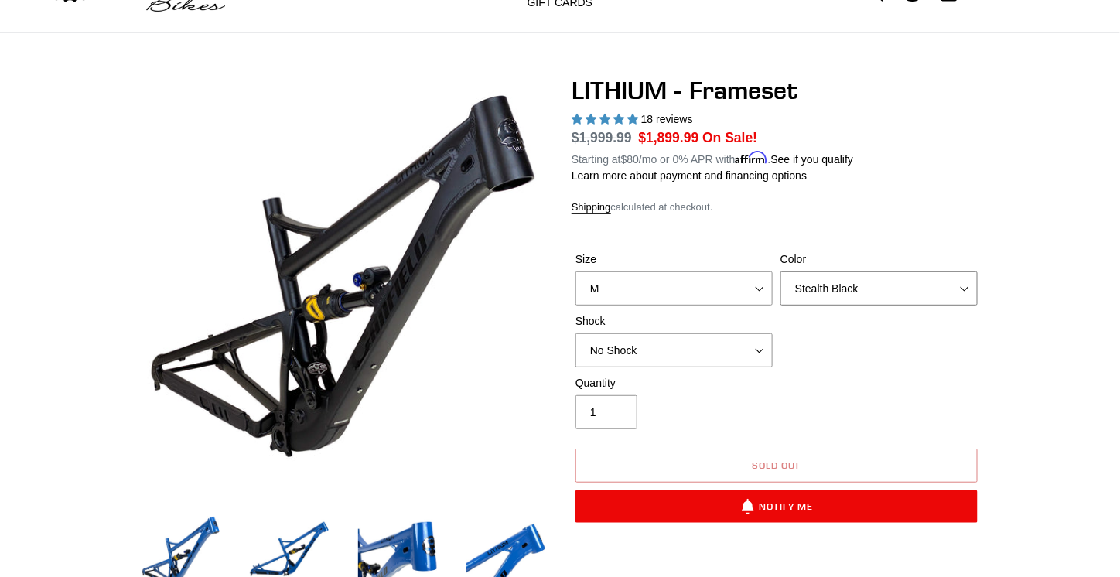
scroll to position [79, 0]
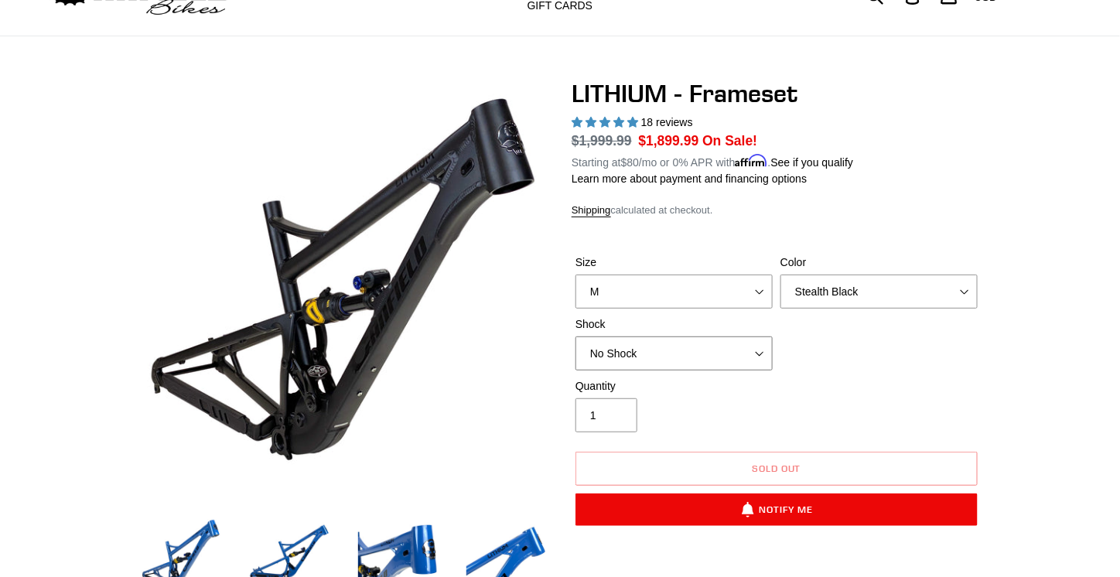
click at [670, 336] on select "No Shock Öhlins TTX2 Air Cane Creek DB Kitsuma Air Fox FLOAT X2 Factory Cane Cr…" at bounding box center [673, 353] width 197 height 34
click at [889, 386] on div "Quantity 1" at bounding box center [777, 409] width 410 height 62
